Goal: Information Seeking & Learning: Learn about a topic

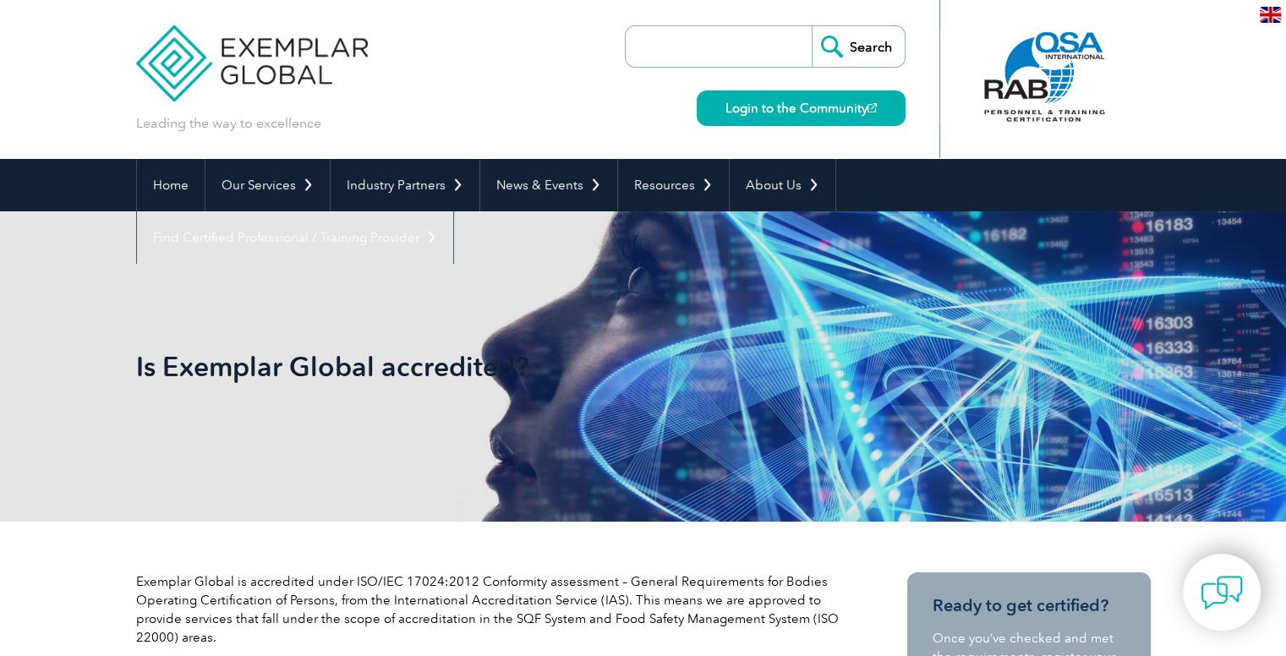
click at [741, 49] on input "search" at bounding box center [723, 46] width 178 height 41
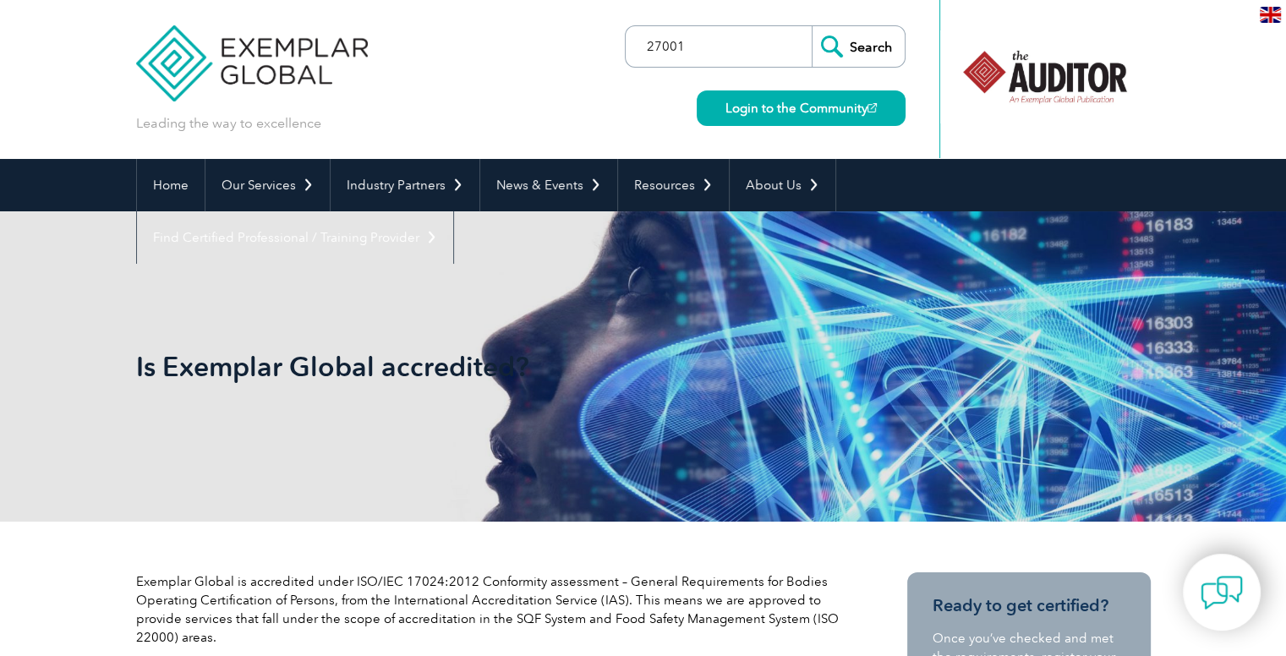
type input "27001"
click at [812, 26] on input "Search" at bounding box center [858, 46] width 93 height 41
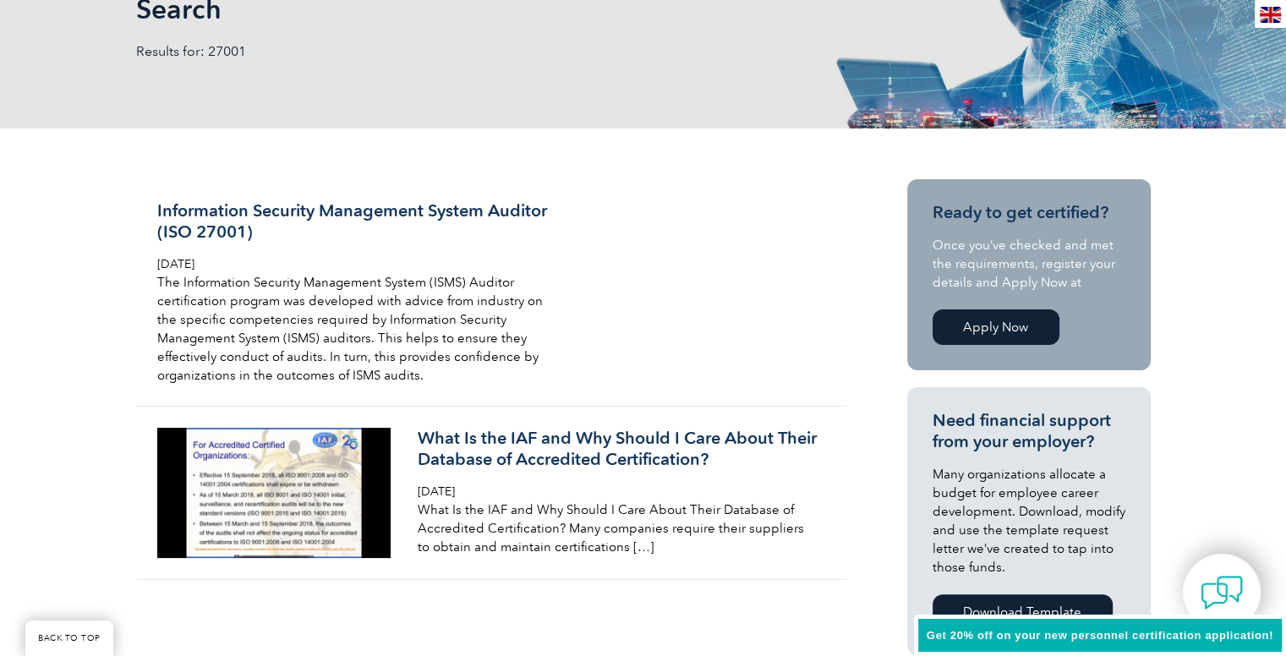
scroll to position [291, 0]
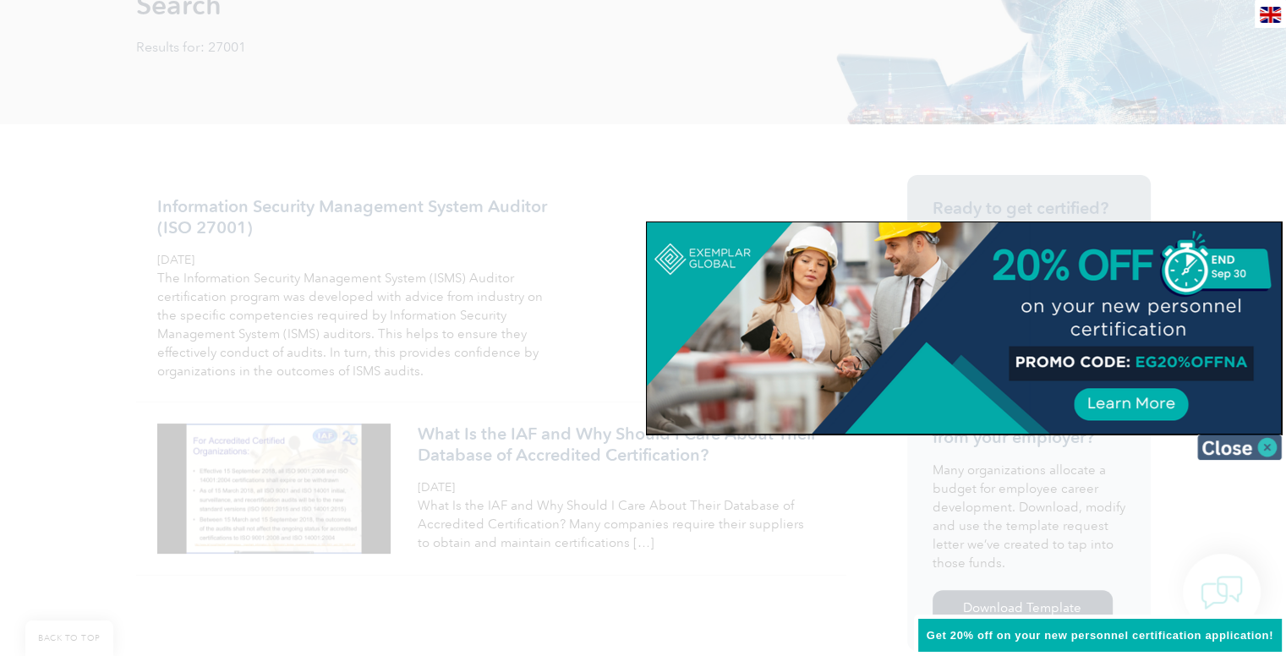
click at [1238, 448] on img at bounding box center [1239, 447] width 85 height 25
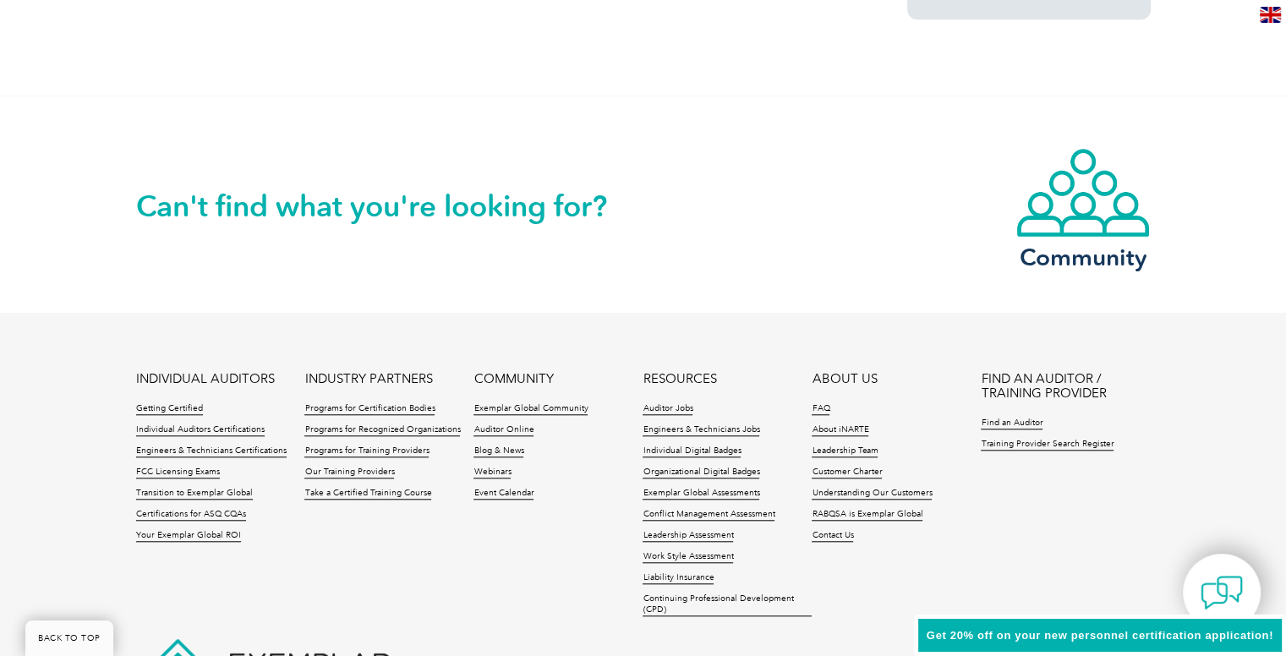
scroll to position [1430, 0]
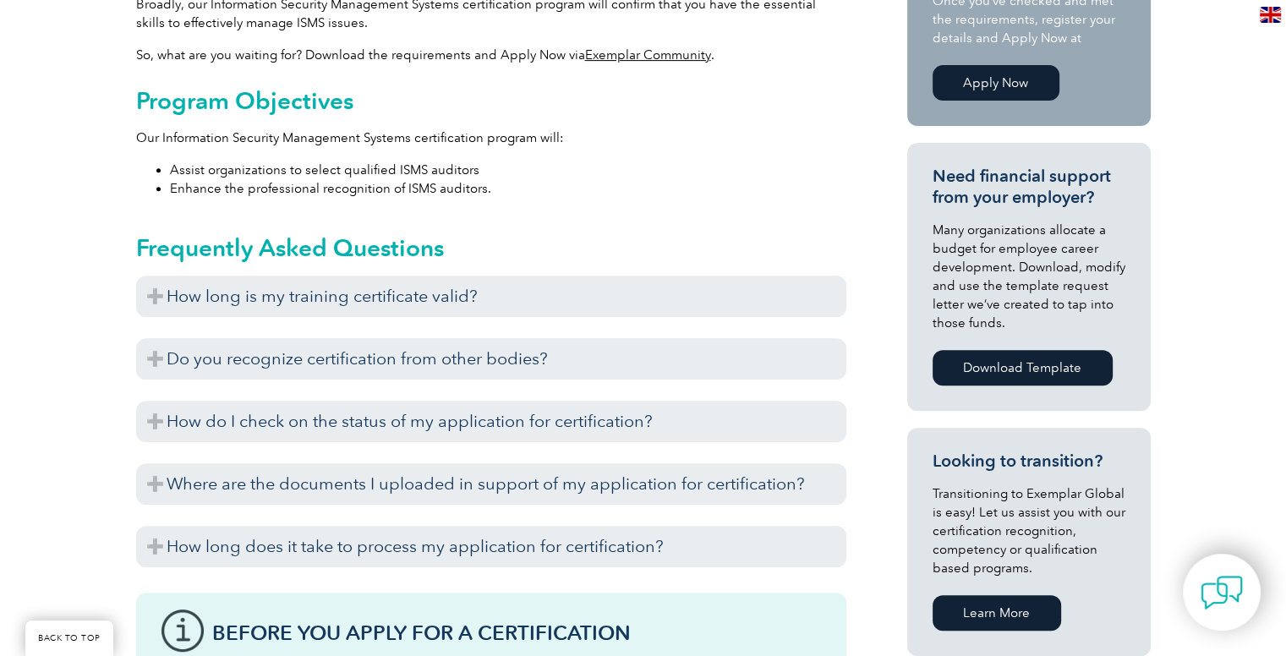
scroll to position [649, 0]
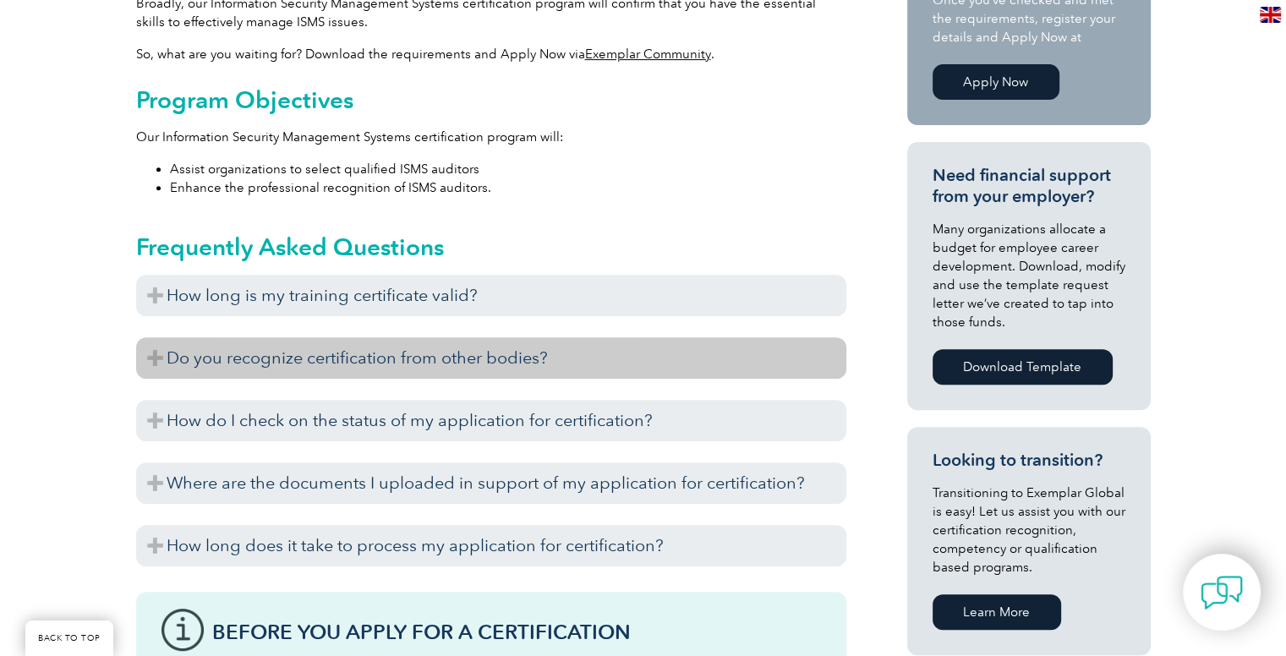
click at [424, 359] on h3 "Do you recognize certification from other bodies?" at bounding box center [491, 357] width 710 height 41
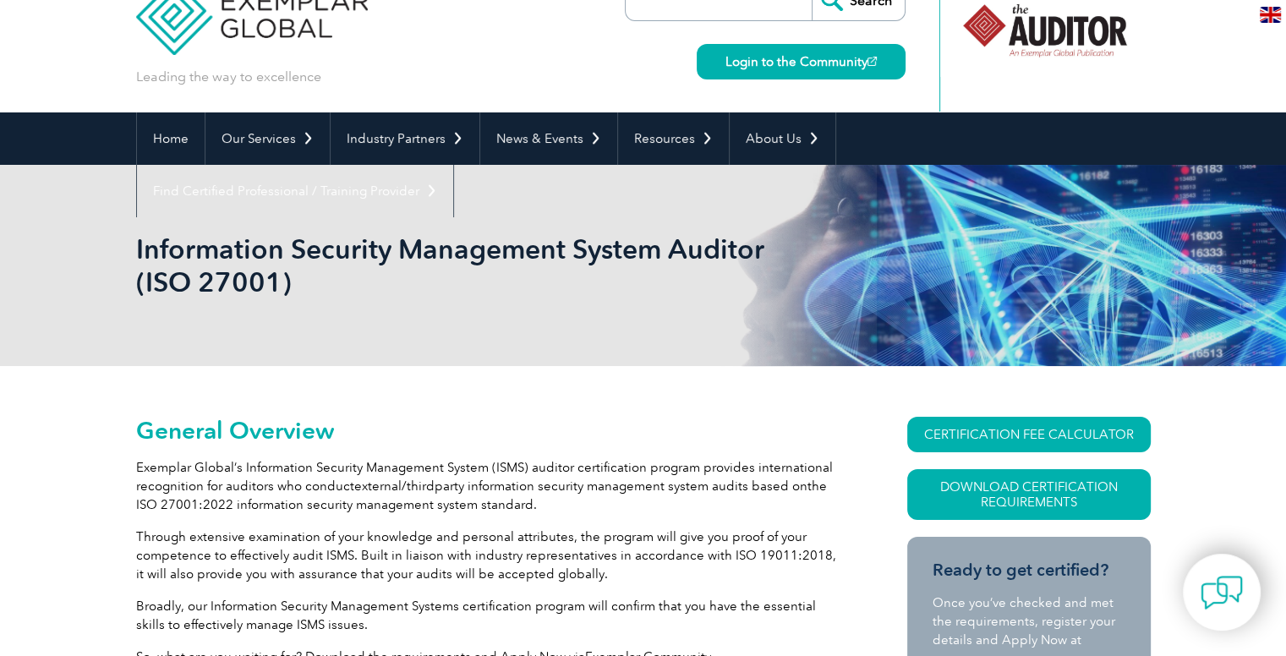
scroll to position [0, 0]
